Goal: Information Seeking & Learning: Find specific fact

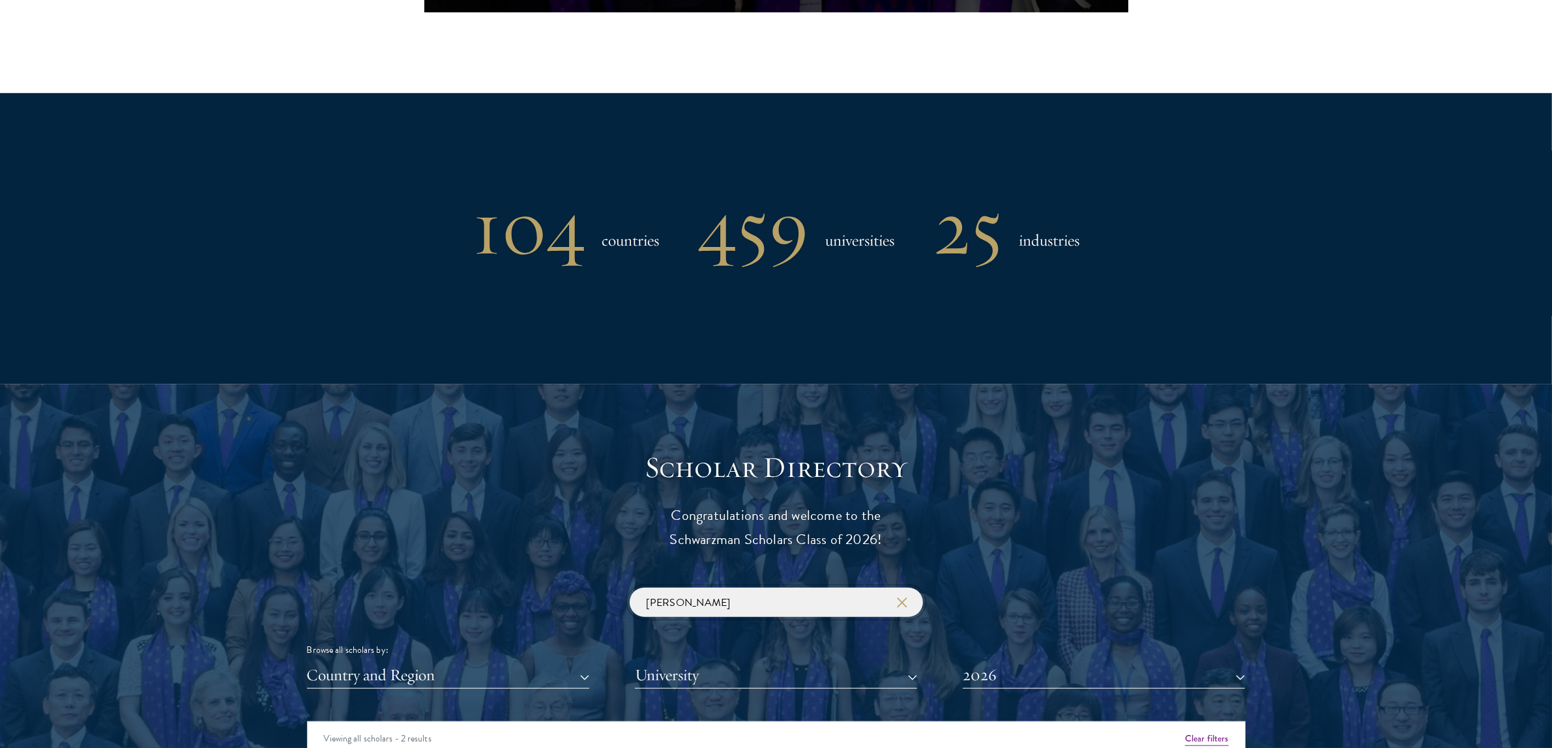
scroll to position [1086, 0]
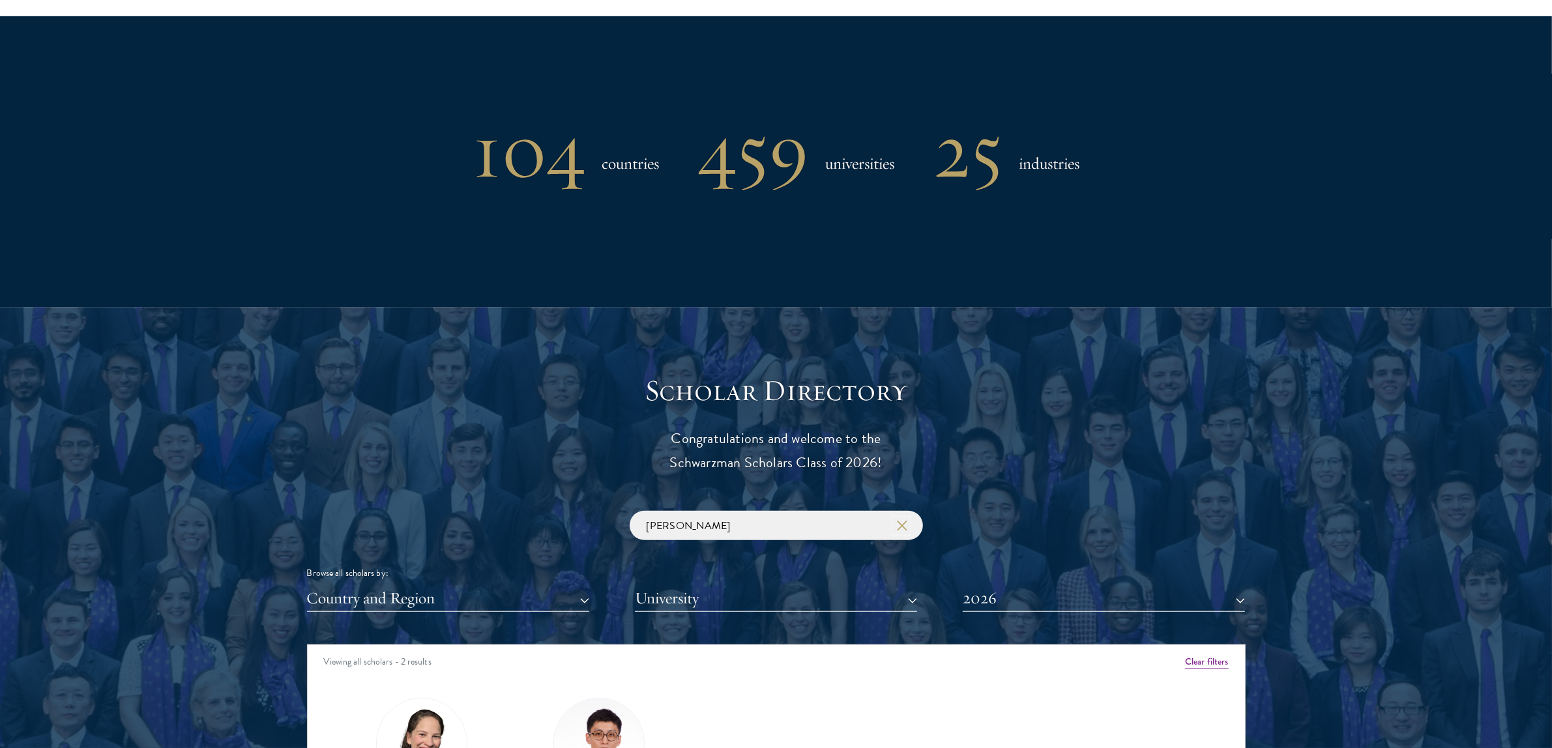
click at [900, 526] on icon "button" at bounding box center [902, 526] width 10 height 10
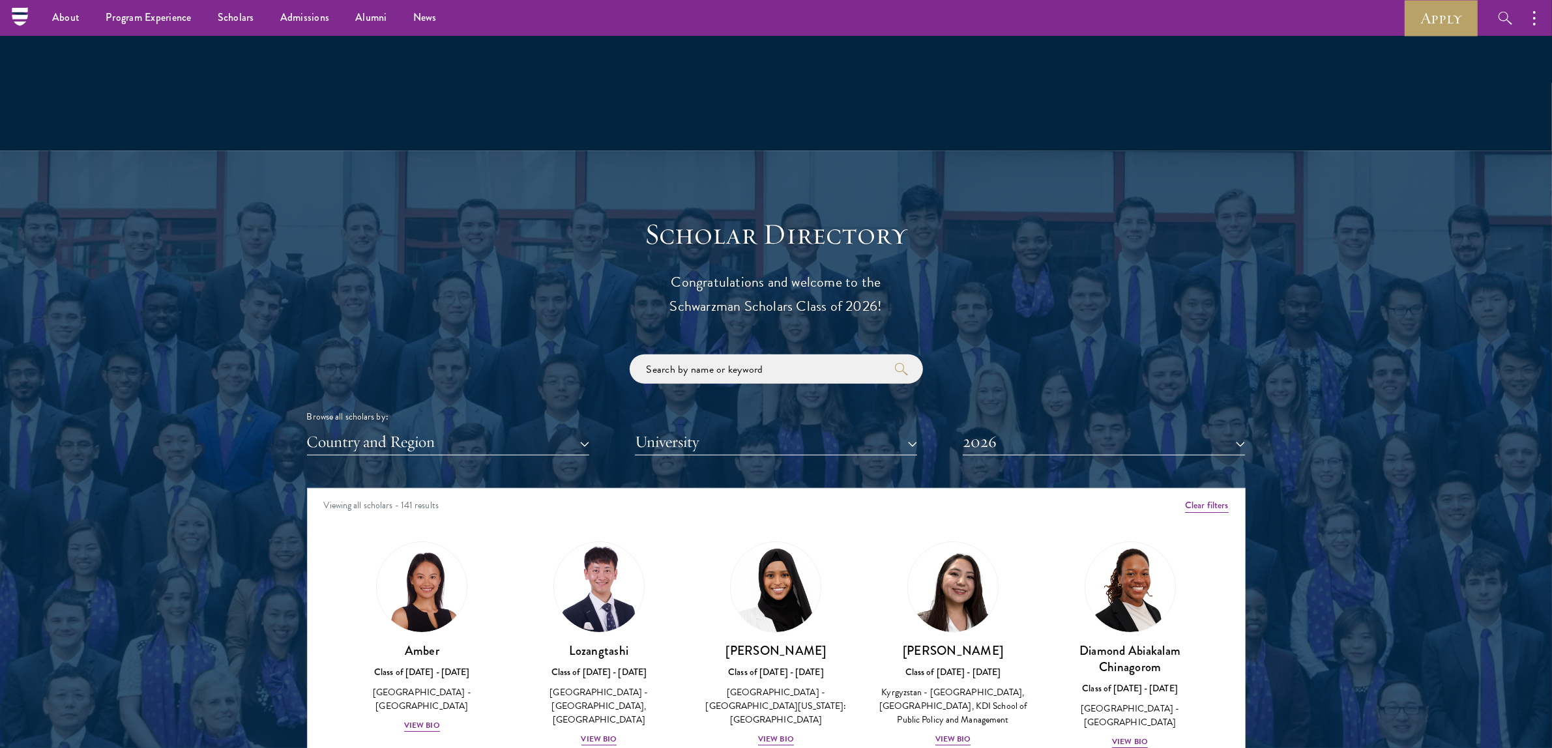
scroll to position [1086, 0]
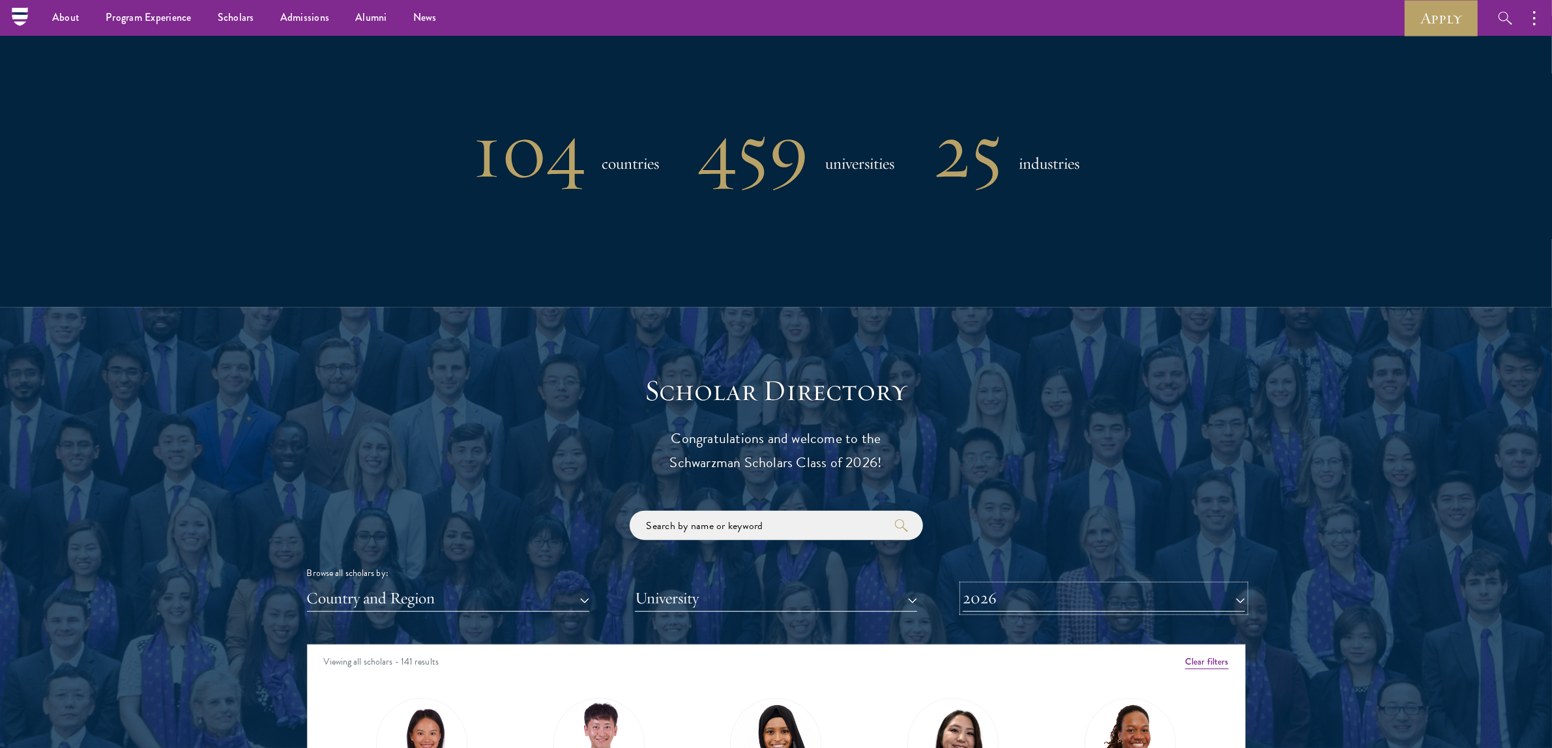
click at [1217, 594] on button "2026" at bounding box center [1104, 598] width 282 height 27
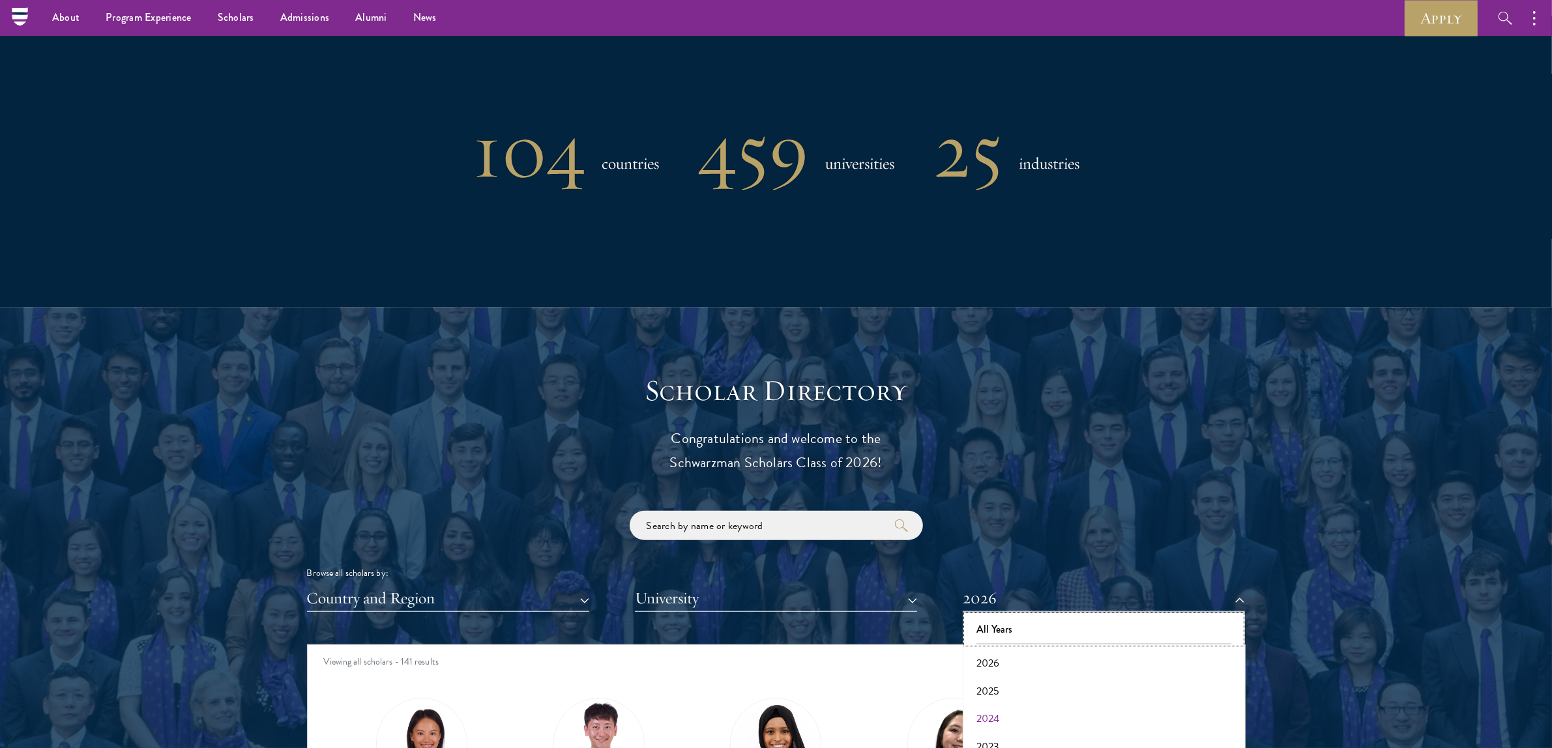
click at [1114, 624] on button "All Years" at bounding box center [1104, 629] width 274 height 27
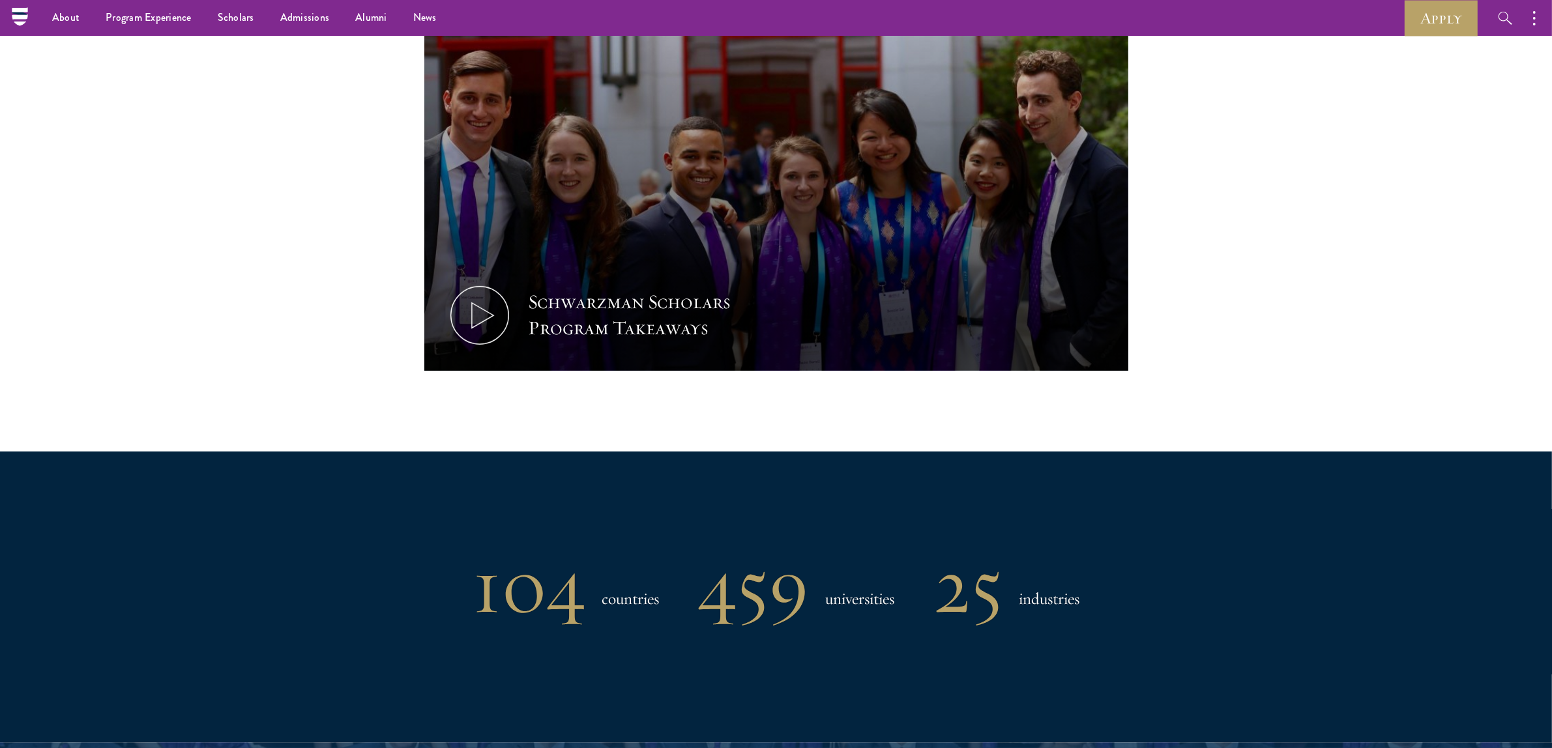
scroll to position [407, 0]
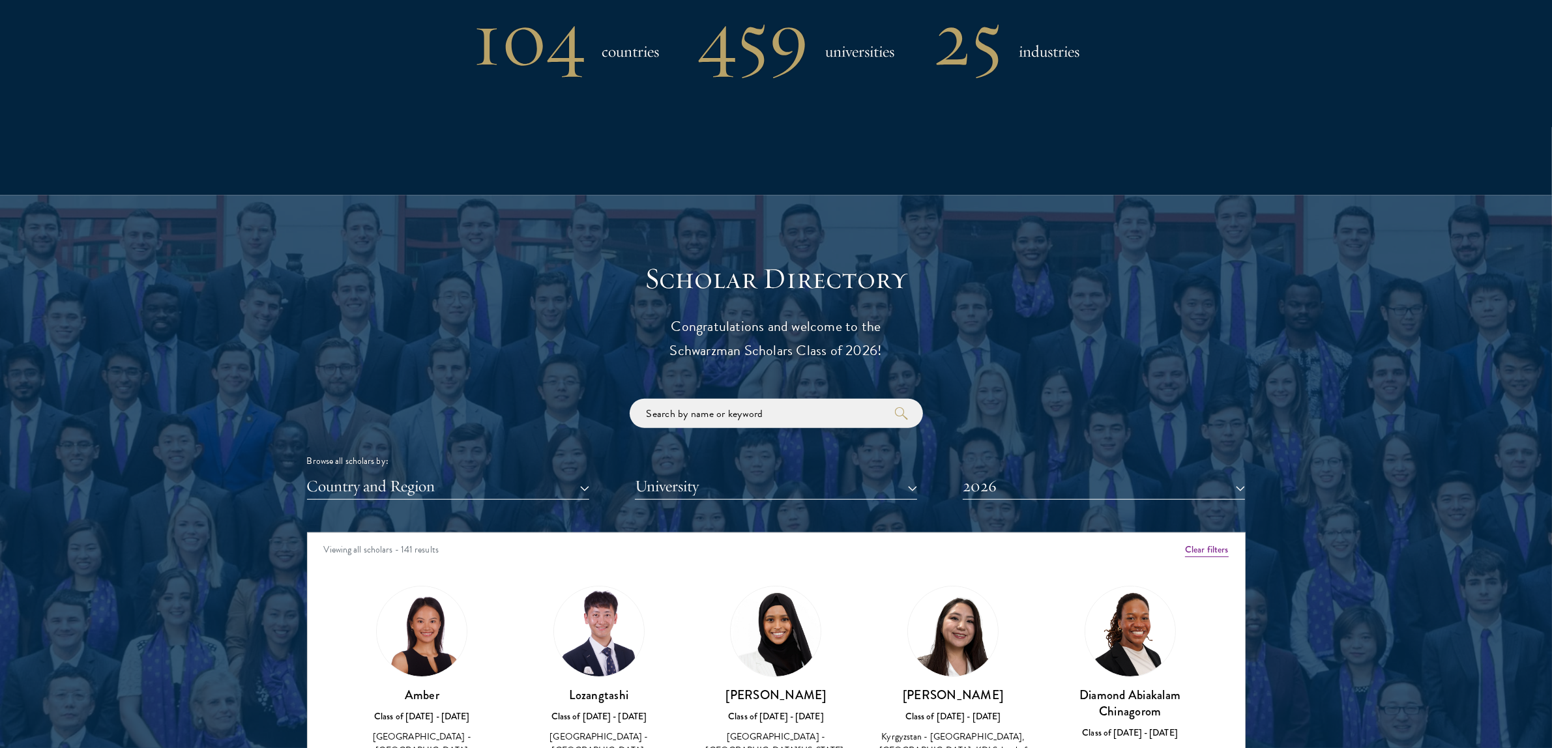
scroll to position [1358, 0]
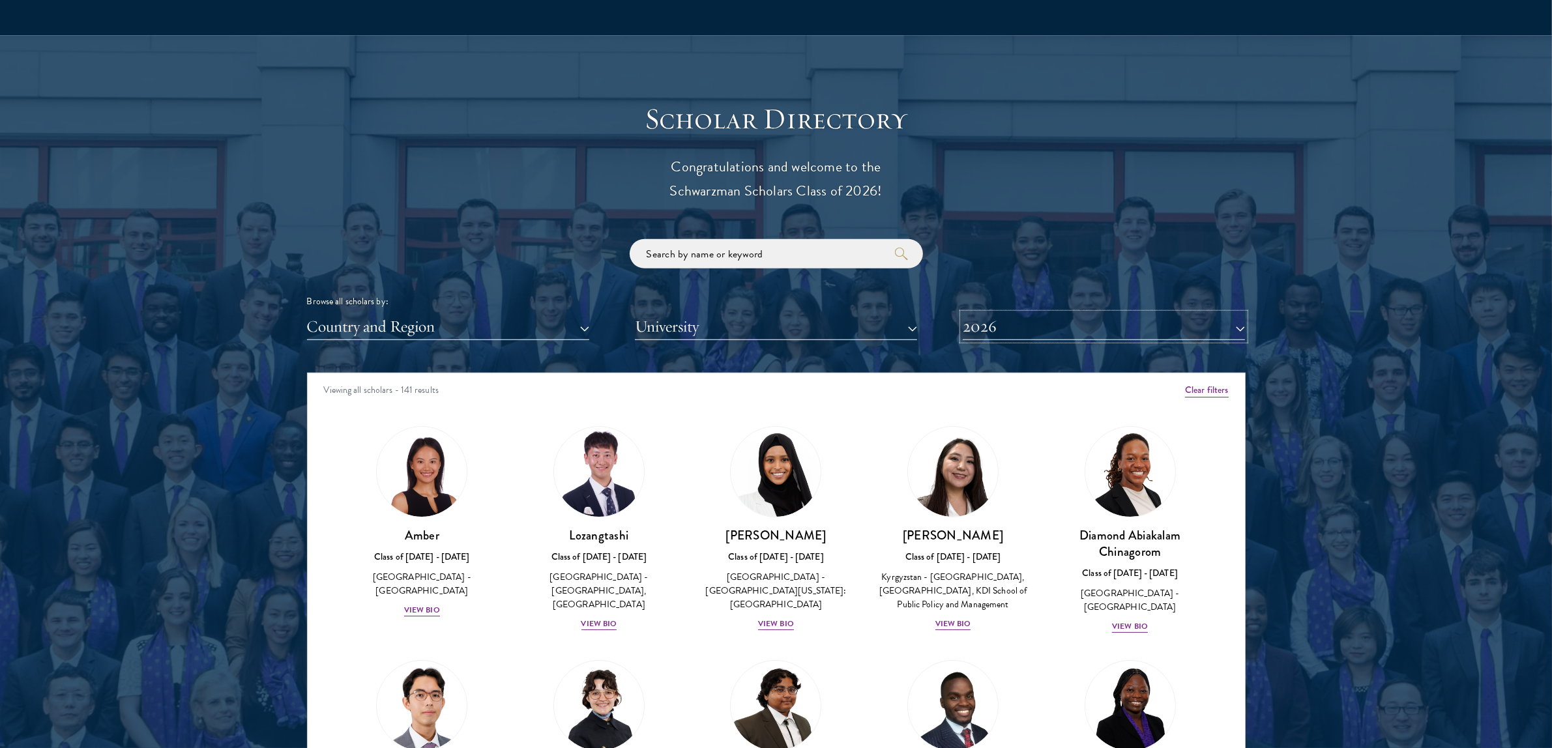
click at [988, 324] on button "2026" at bounding box center [1104, 326] width 282 height 27
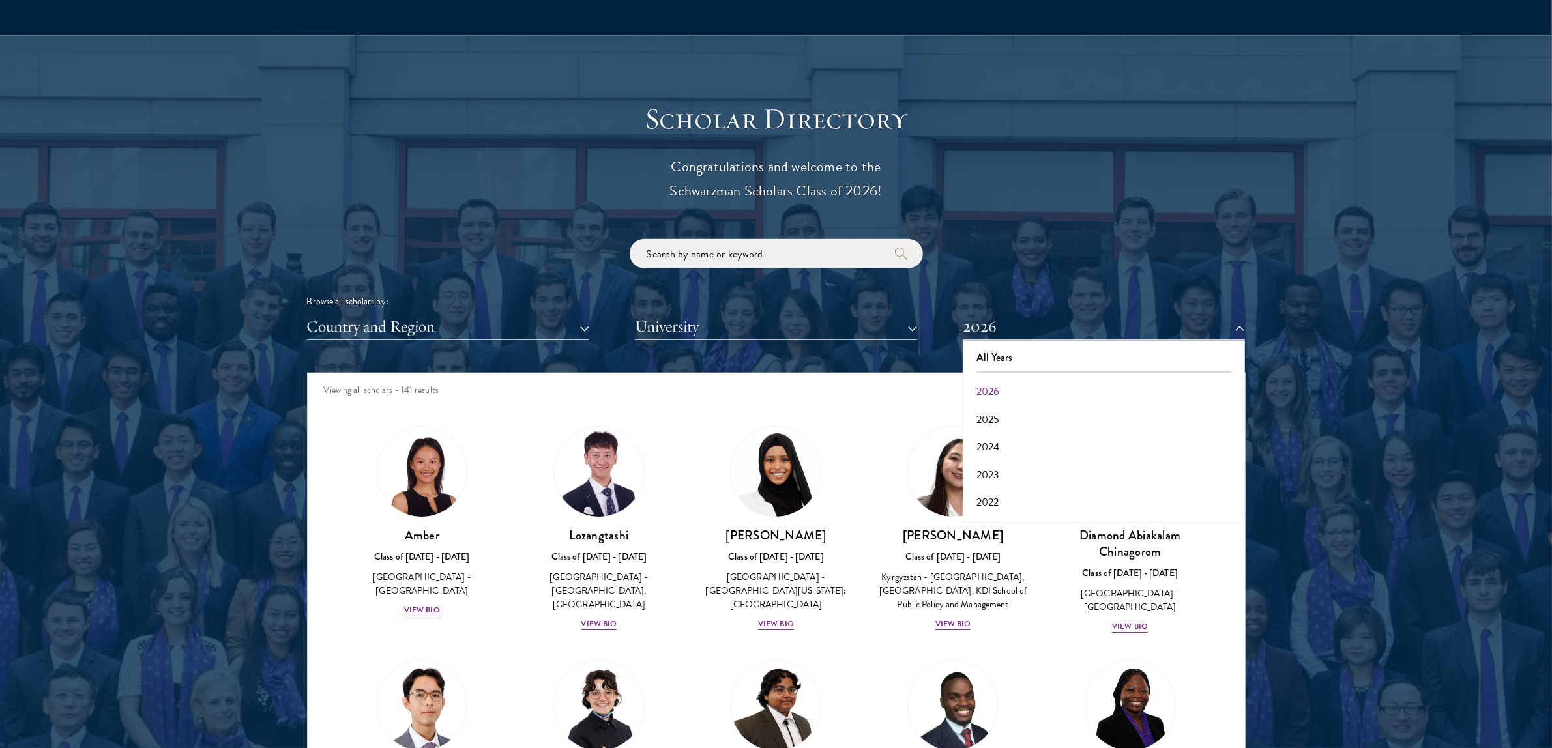
click at [1000, 241] on div "Browse all scholars by: Country and Region All Countries and Regions Afghanista…" at bounding box center [776, 289] width 938 height 101
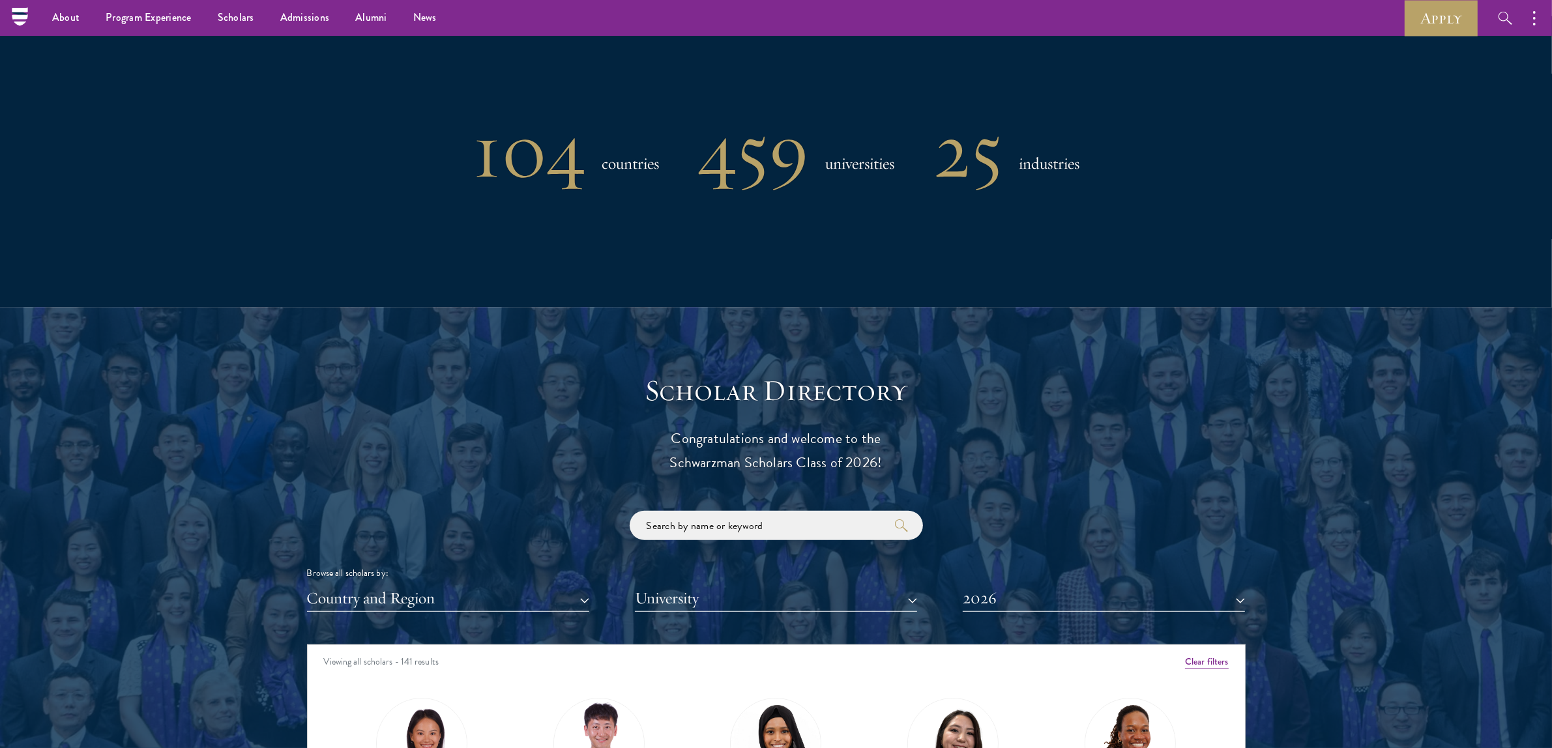
scroll to position [136, 0]
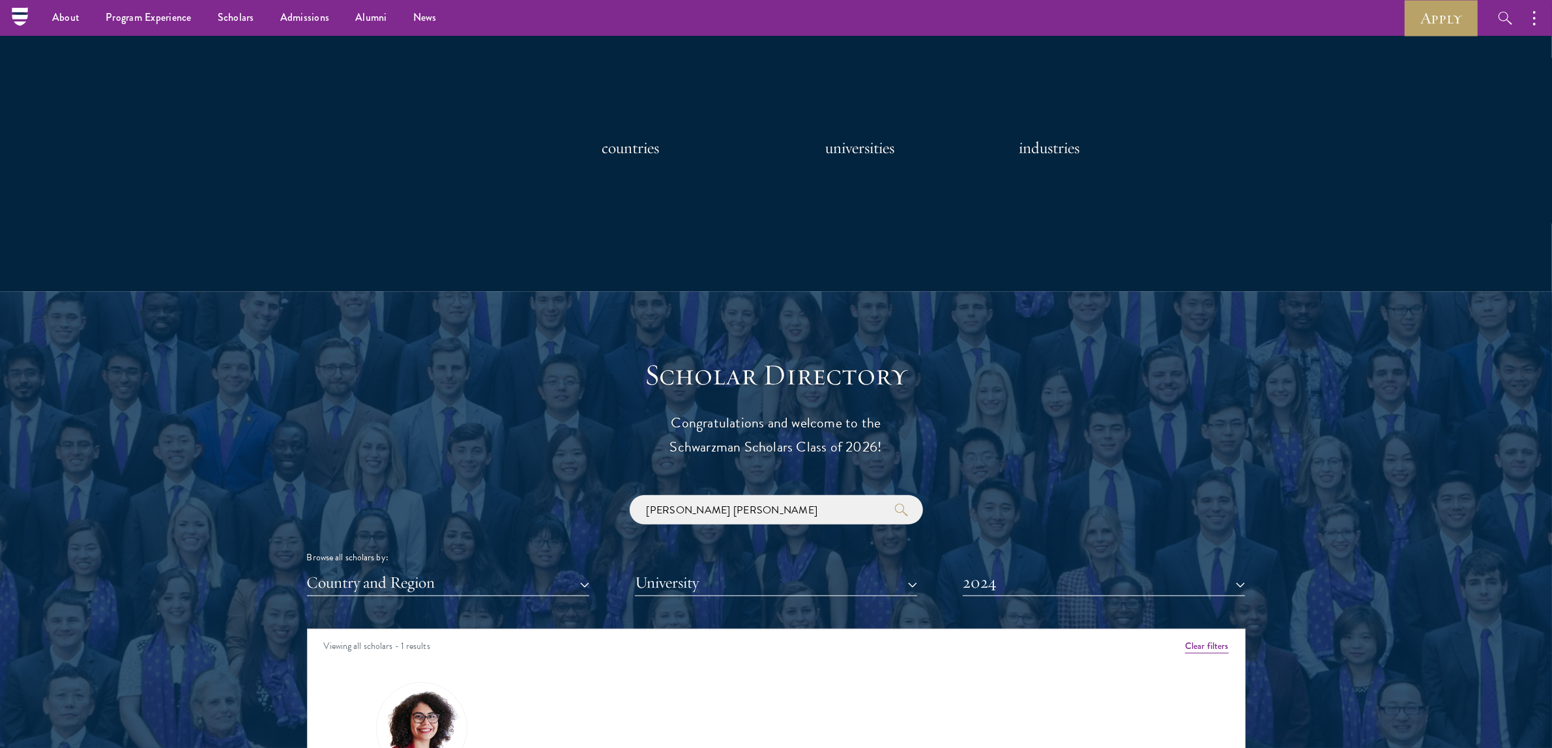
scroll to position [950, 0]
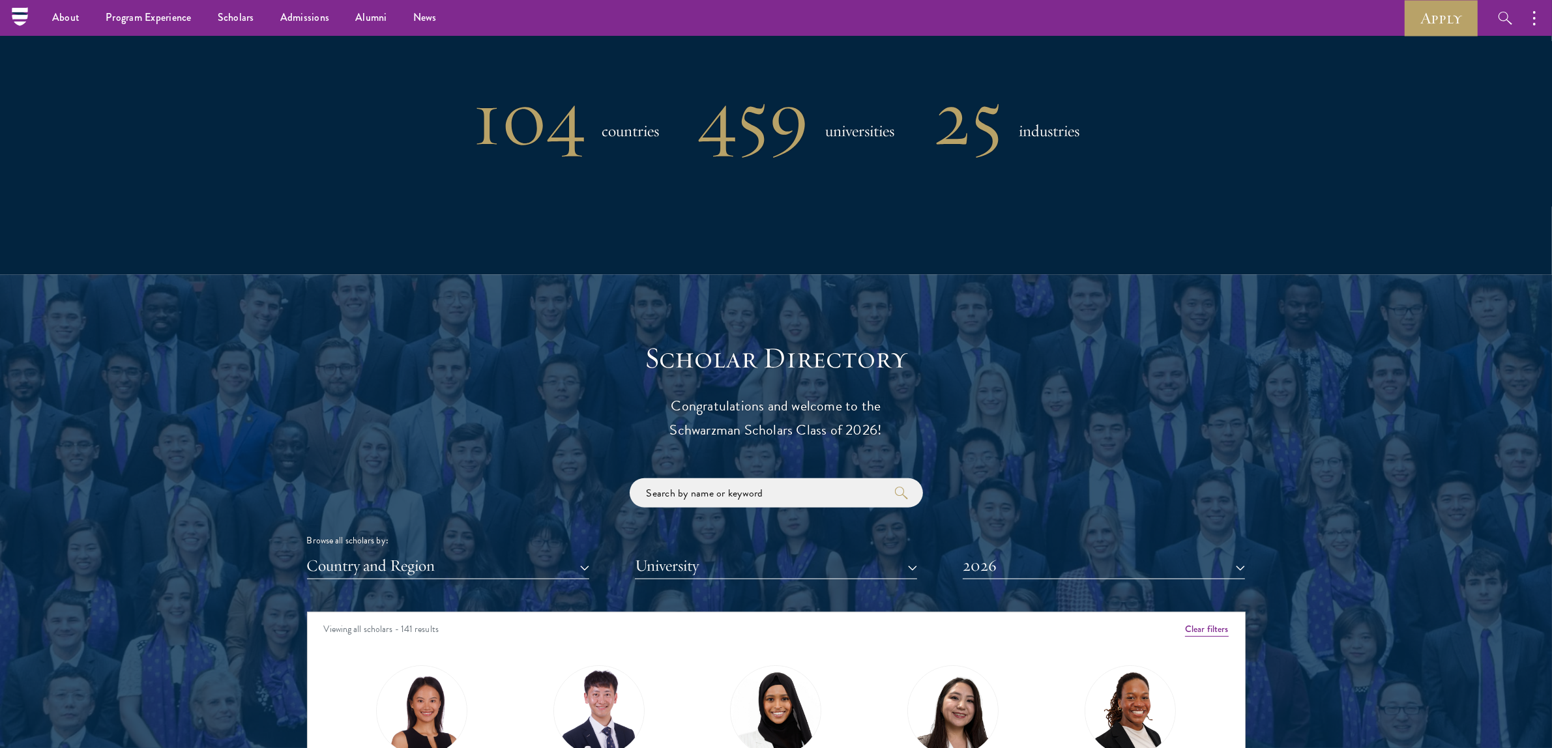
scroll to position [1086, 0]
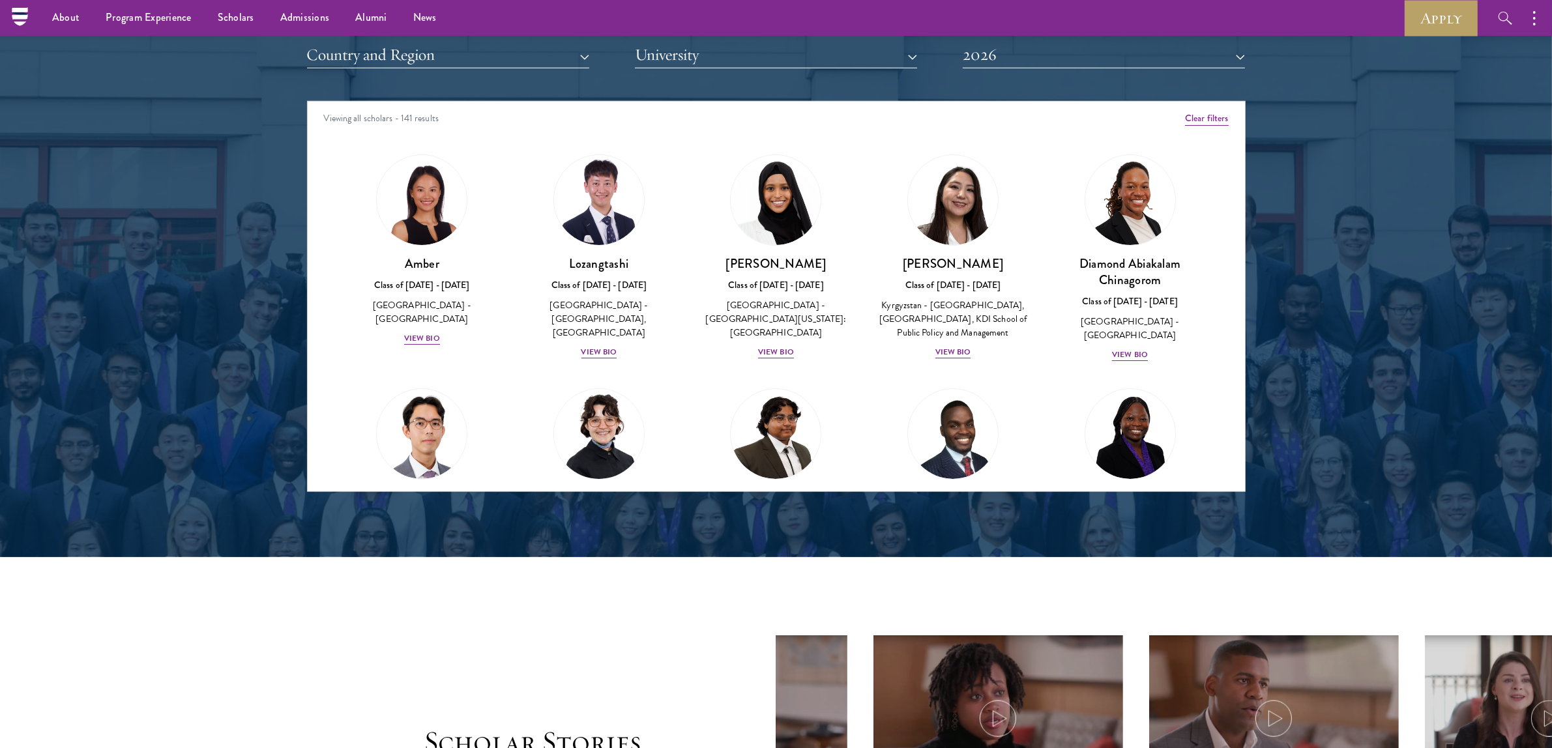
scroll to position [1493, 0]
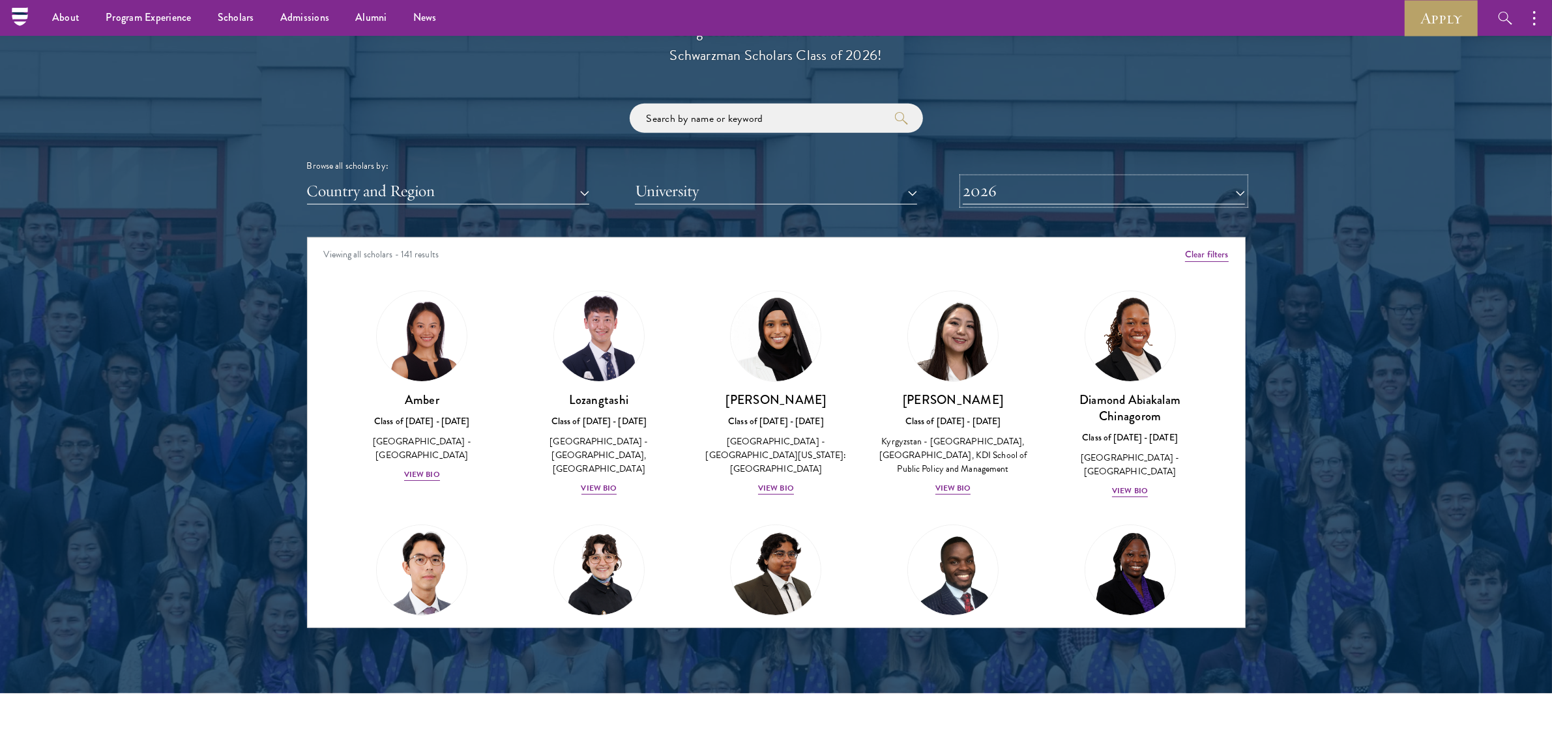
click at [999, 191] on button "2026" at bounding box center [1104, 191] width 282 height 27
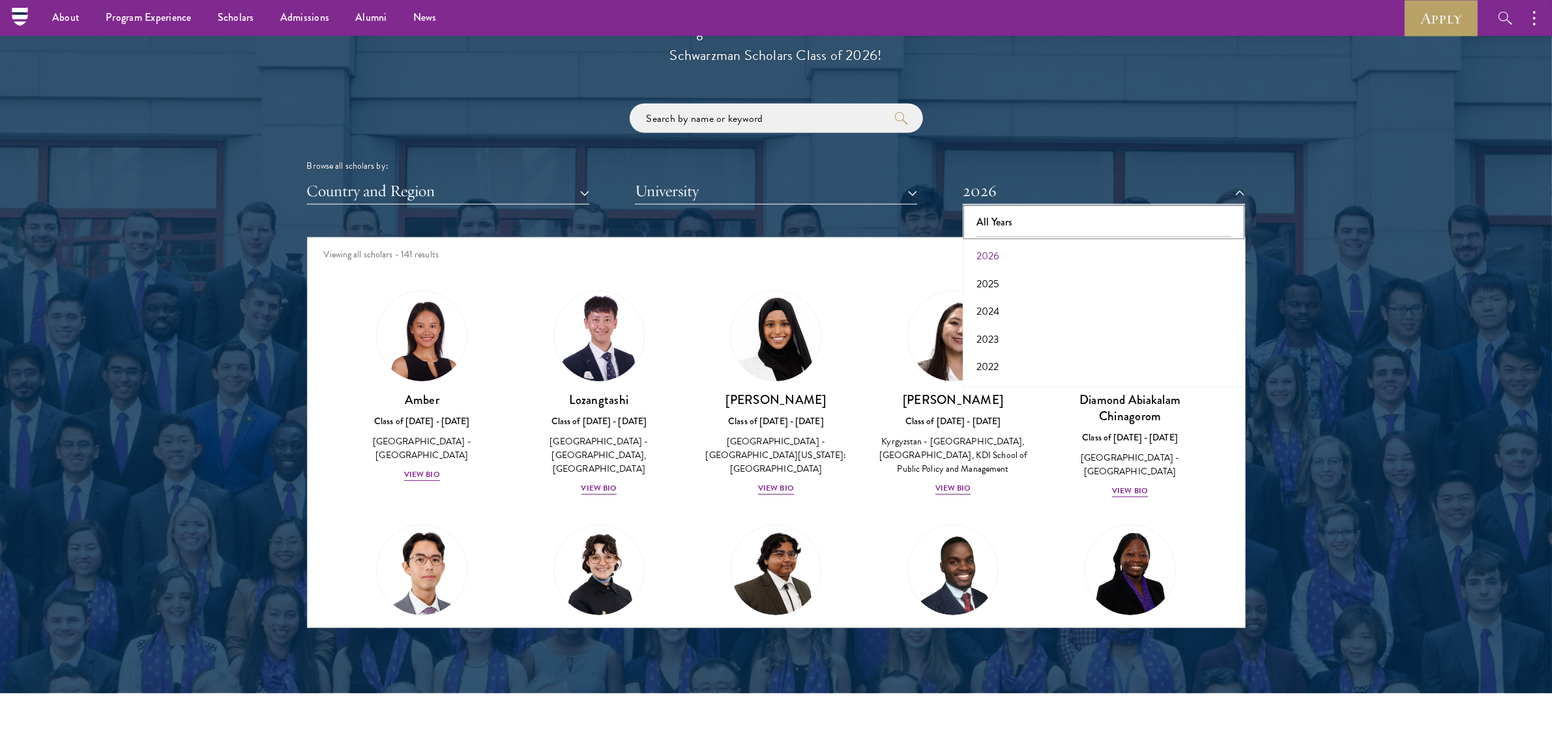
click at [1099, 213] on button "All Years" at bounding box center [1104, 222] width 274 height 27
